Goal: Find contact information: Find contact information

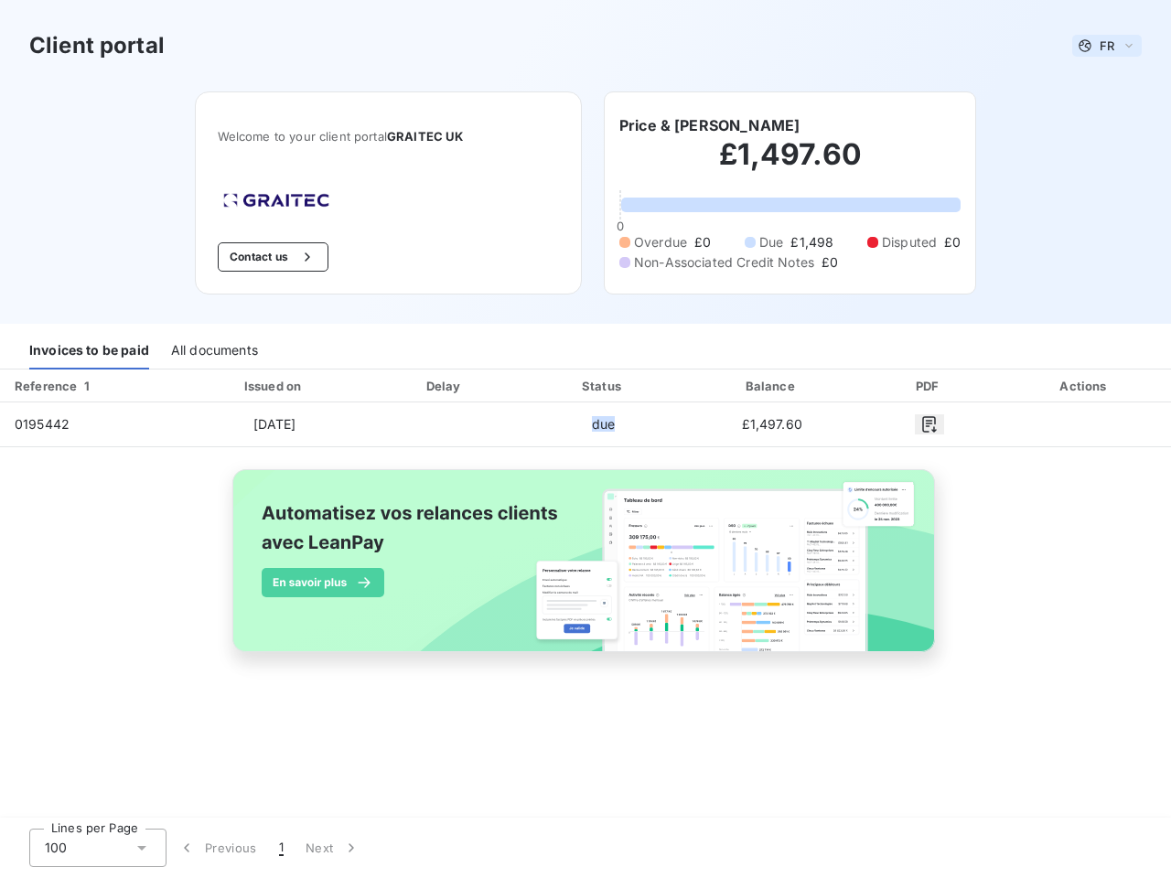
click at [1107, 46] on span "FR" at bounding box center [1107, 45] width 15 height 15
click at [270, 257] on button "Contact us" at bounding box center [273, 256] width 111 height 29
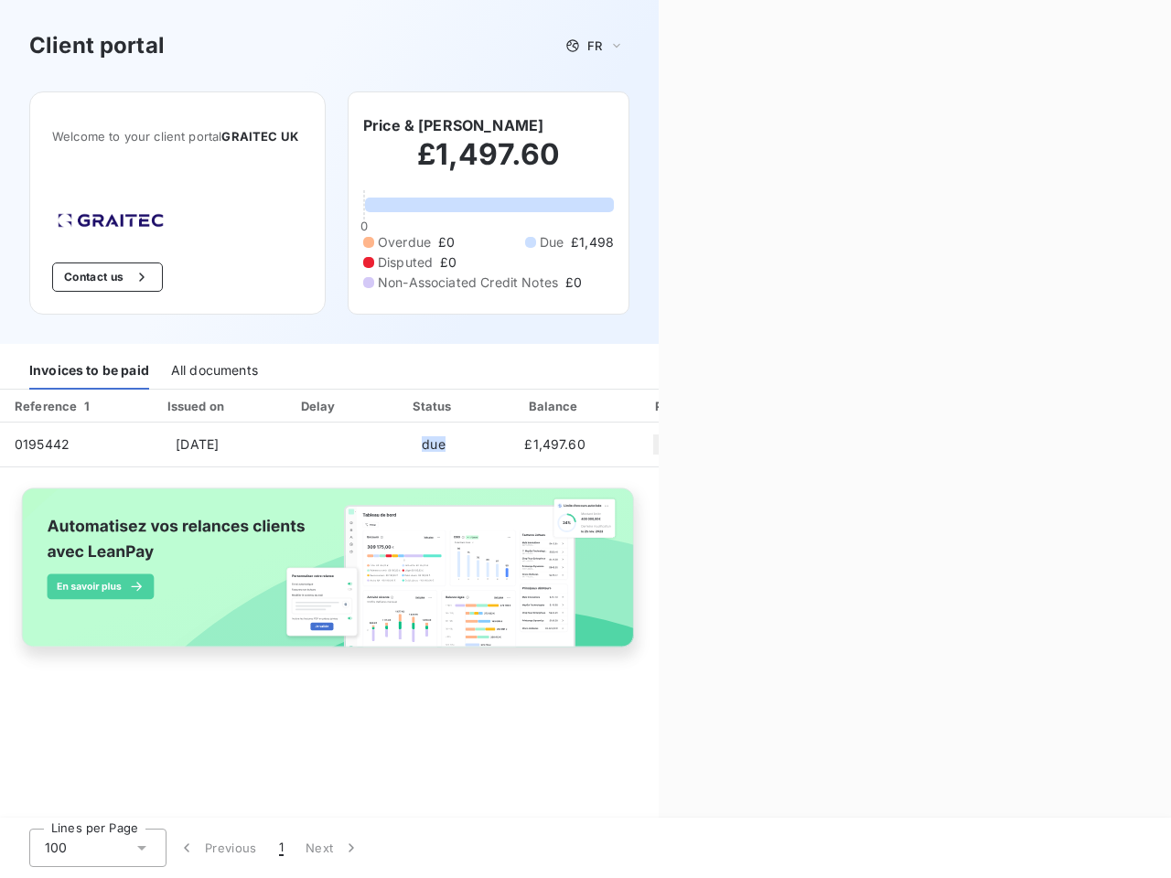
click at [671, 125] on div "Contact us Fill out the form below, and a member of our team will get back to y…" at bounding box center [915, 439] width 512 height 878
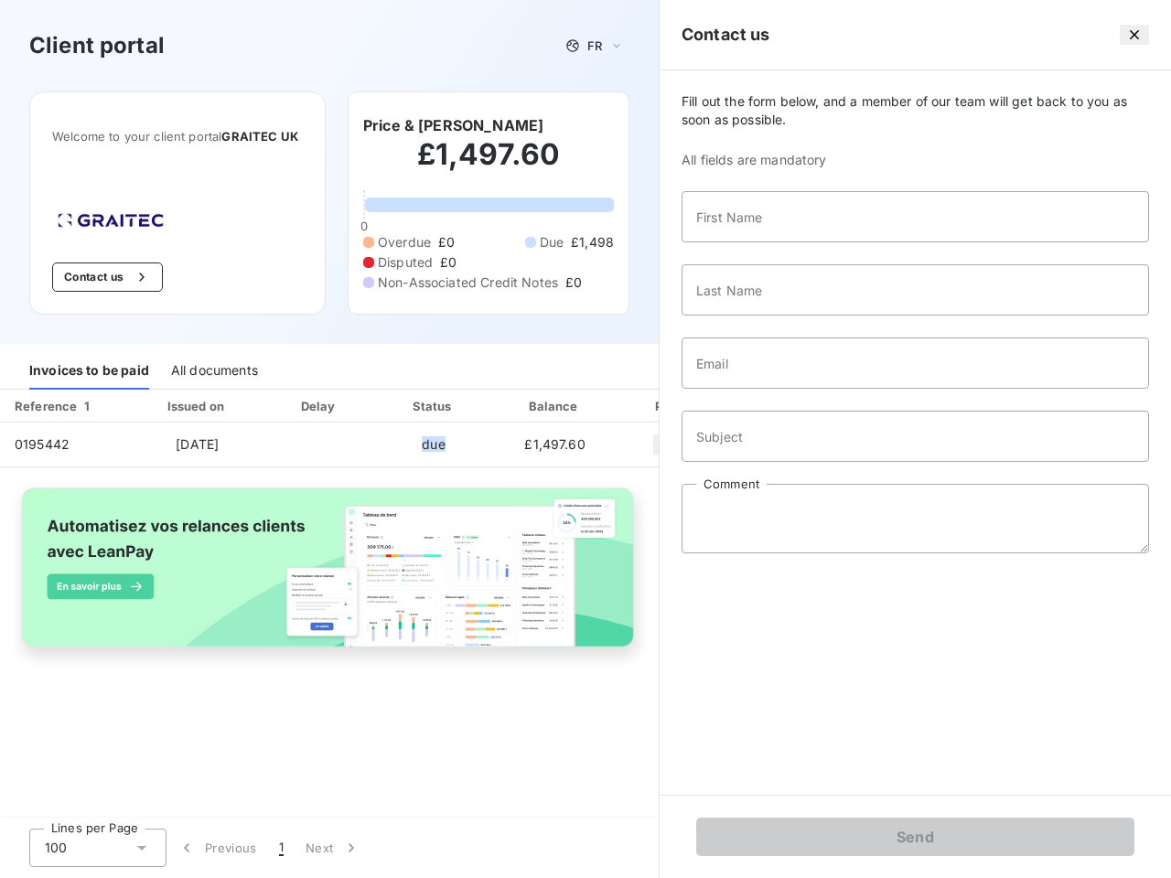
click at [89, 351] on div "Invoices to be paid" at bounding box center [89, 370] width 120 height 38
click at [213, 351] on div "All documents" at bounding box center [214, 370] width 87 height 38
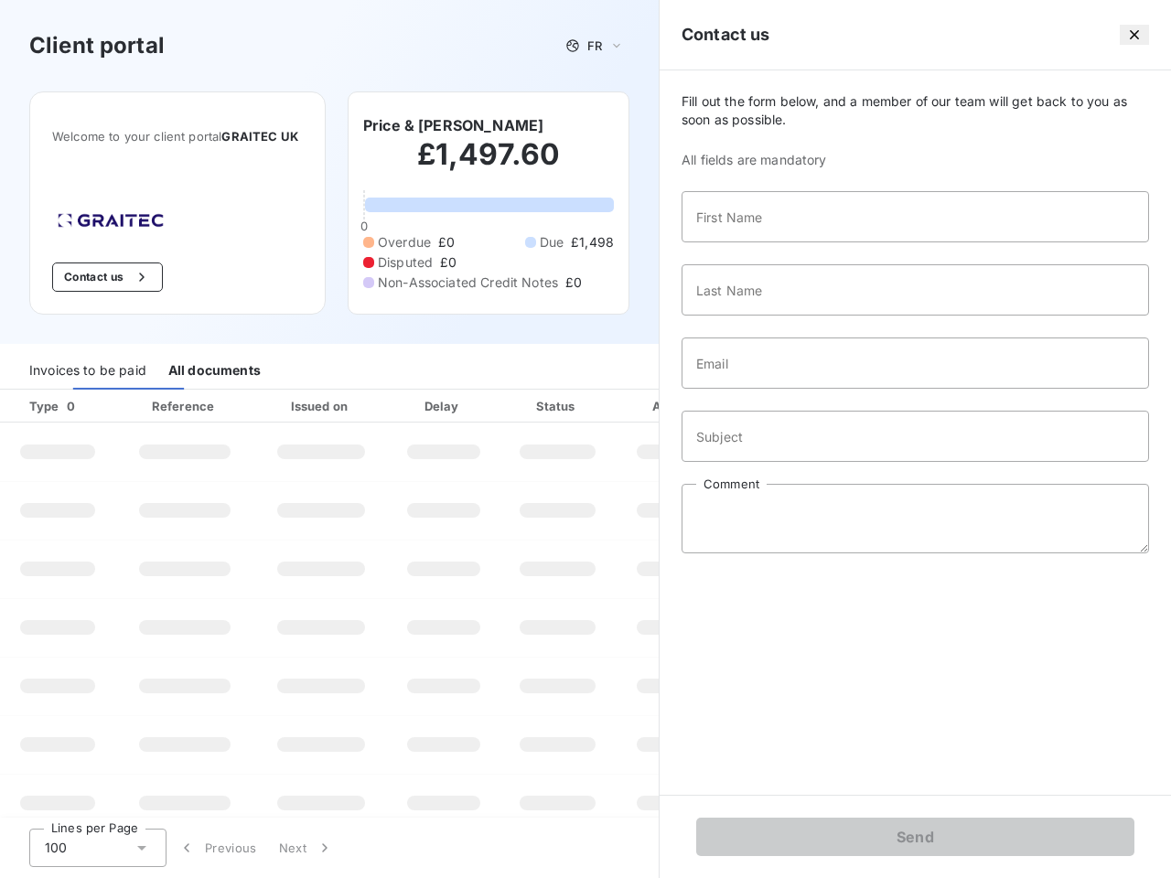
click at [96, 390] on th "Type 0" at bounding box center [57, 406] width 115 height 33
click at [285, 390] on th "Issued on" at bounding box center [321, 406] width 134 height 33
click at [454, 390] on th "Delay" at bounding box center [444, 406] width 112 height 33
click at [610, 390] on th "Status" at bounding box center [558, 406] width 116 height 33
click at [777, 386] on input "Email" at bounding box center [916, 363] width 468 height 51
